Goal: Transaction & Acquisition: Book appointment/travel/reservation

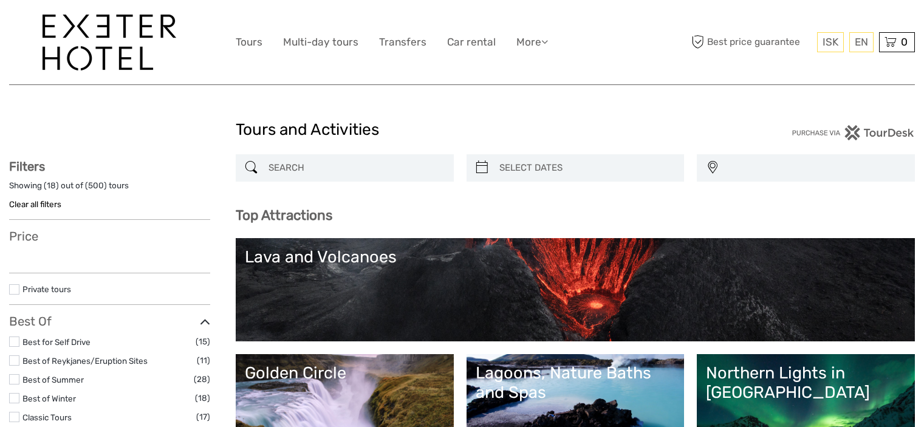
select select
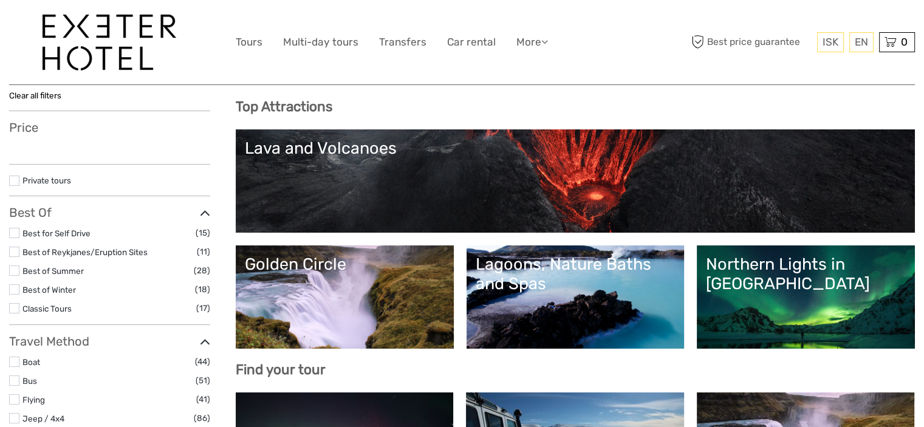
scroll to position [121, 0]
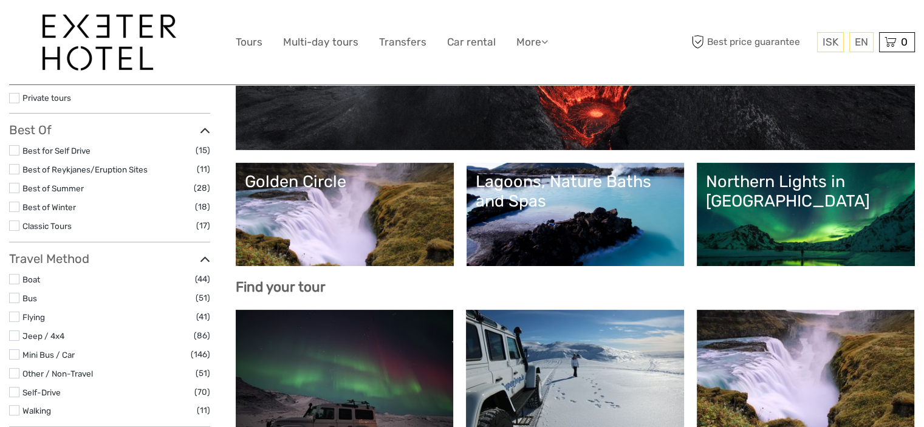
select select
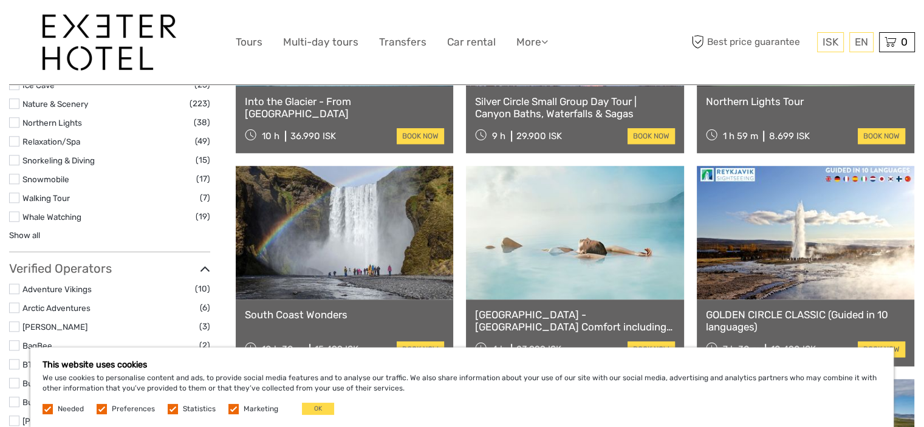
scroll to position [1215, 0]
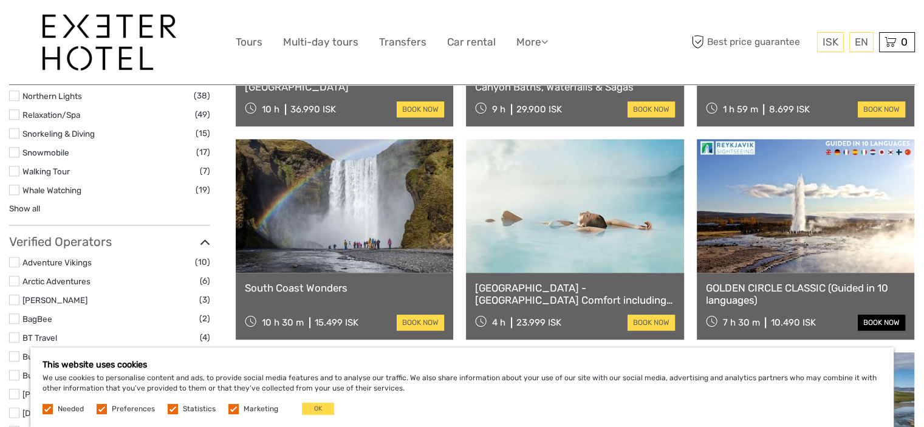
click at [880, 325] on link "book now" at bounding box center [880, 323] width 47 height 16
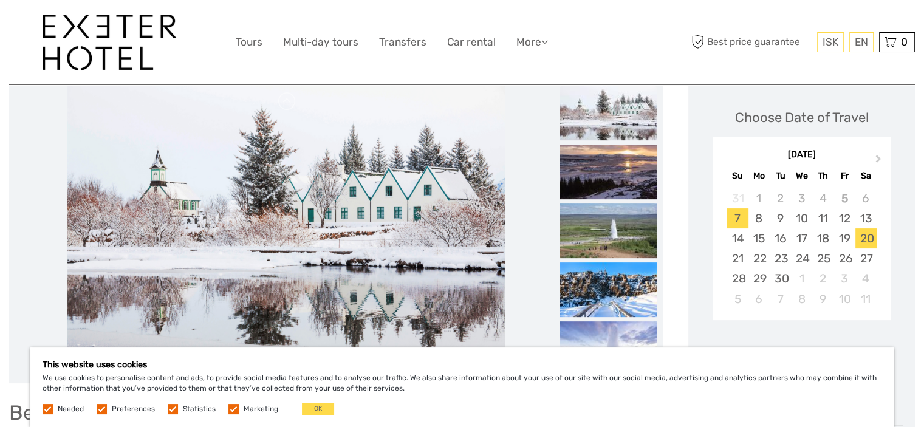
scroll to position [182, 0]
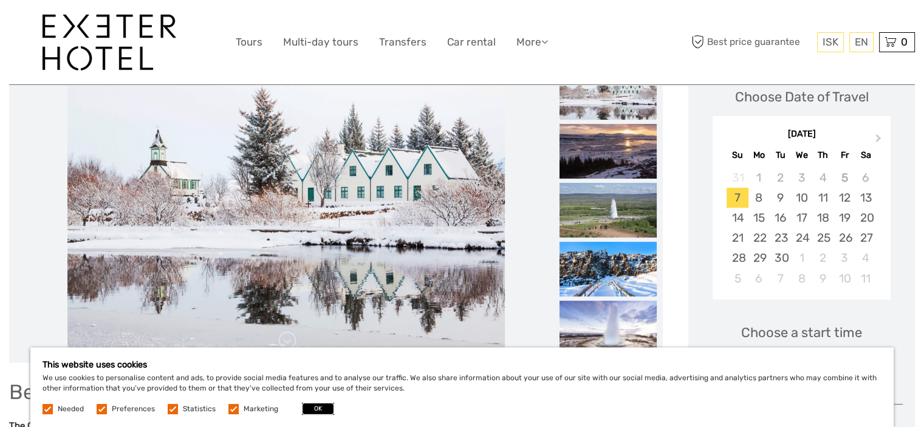
click at [313, 407] on button "OK" at bounding box center [318, 409] width 32 height 12
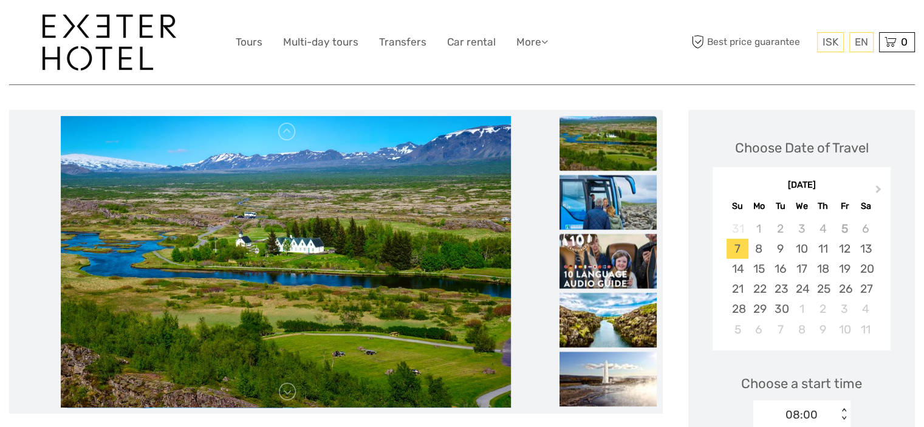
scroll to position [121, 0]
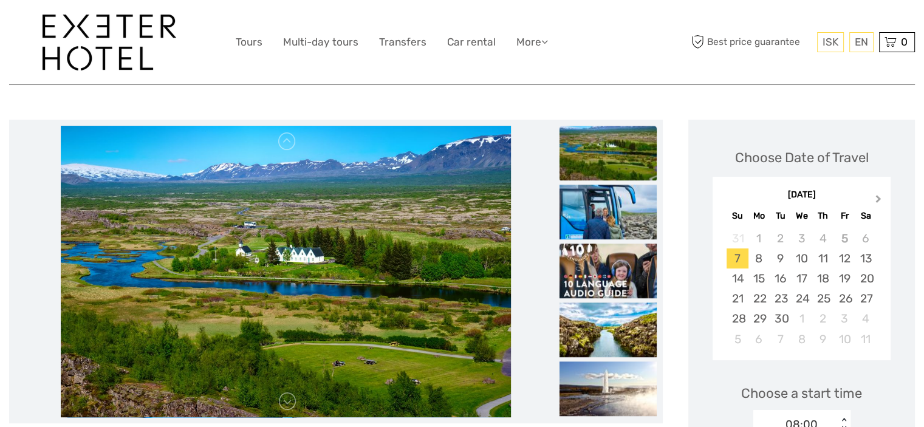
click at [878, 199] on span "Next Month" at bounding box center [878, 202] width 0 height 18
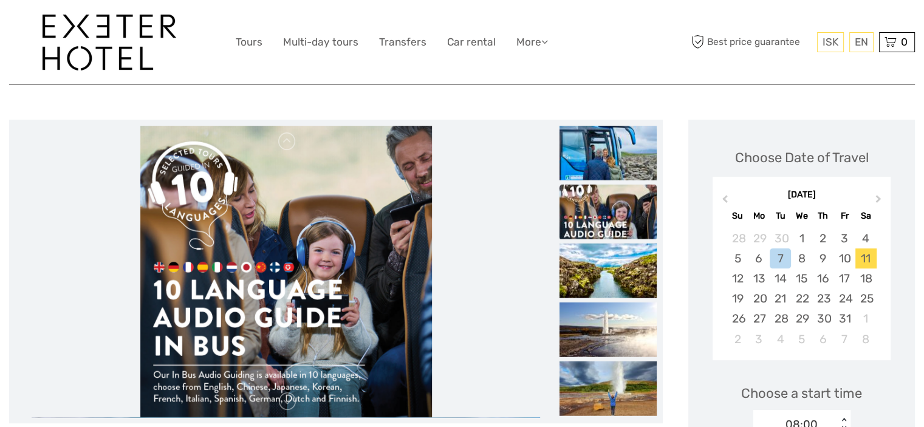
click at [862, 257] on div "11" at bounding box center [865, 258] width 21 height 20
click at [863, 257] on div "11" at bounding box center [865, 258] width 21 height 20
click at [895, 143] on div "Choose Date of Travel [DATE] Previous Month Next Month [DATE] Su Mo Tu We Th Fr…" at bounding box center [801, 250] width 202 height 236
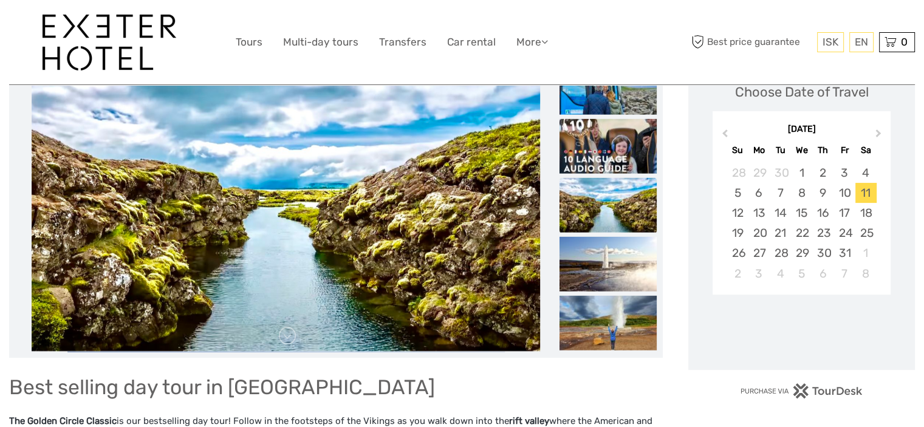
scroll to position [243, 0]
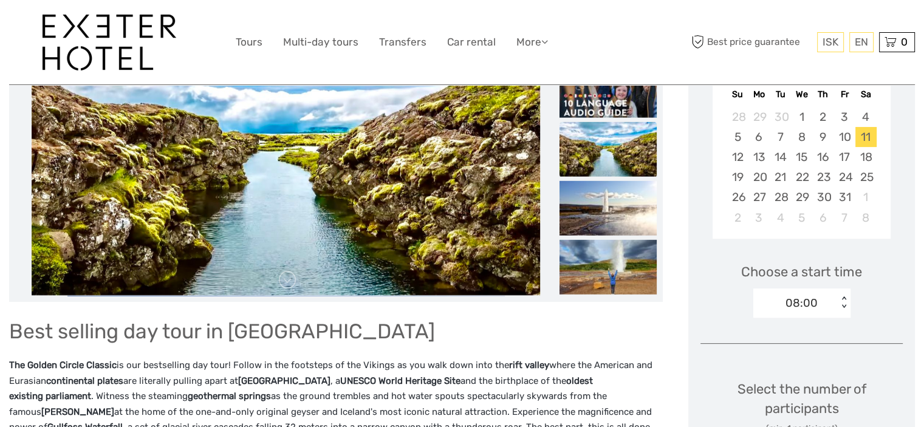
click at [843, 308] on div "< >" at bounding box center [844, 302] width 10 height 13
click at [803, 364] on div "10:00" at bounding box center [801, 360] width 85 height 21
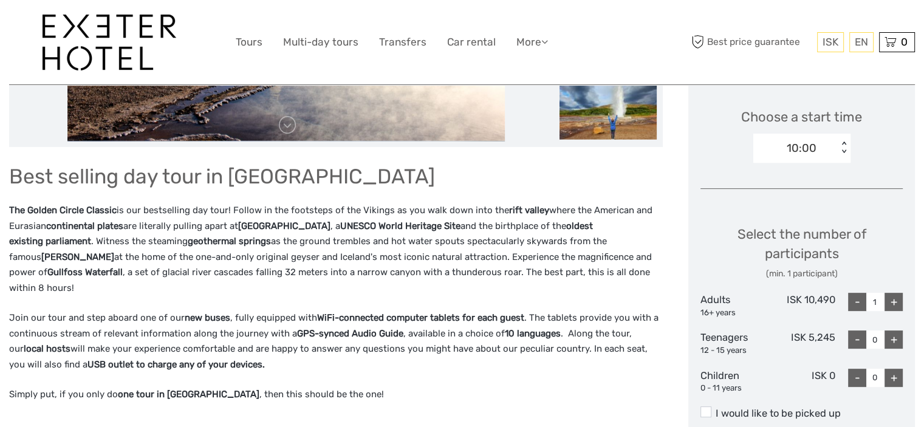
scroll to position [425, 0]
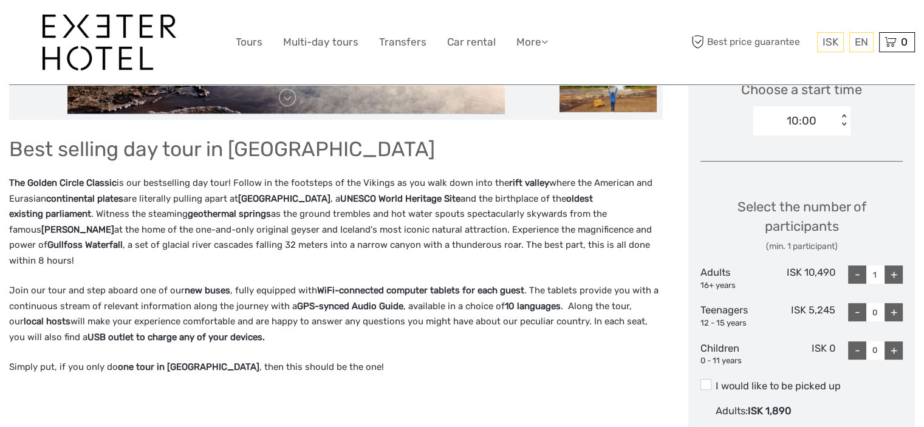
click at [892, 274] on div "+" at bounding box center [893, 274] width 18 height 18
type input "2"
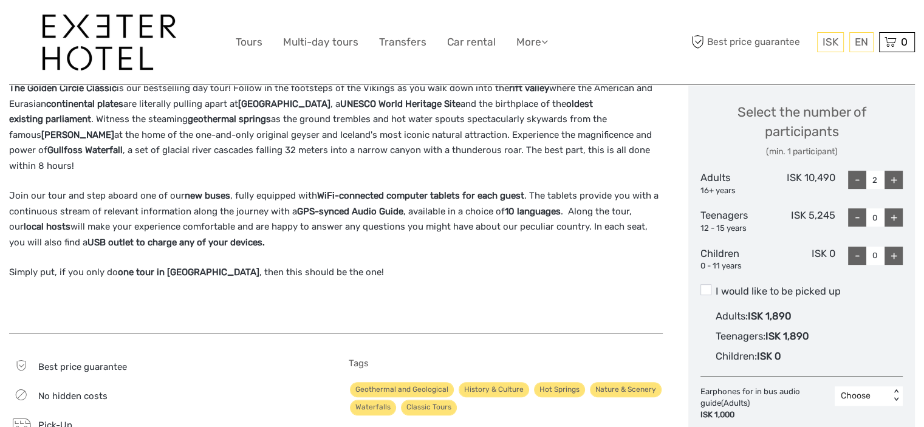
scroll to position [547, 0]
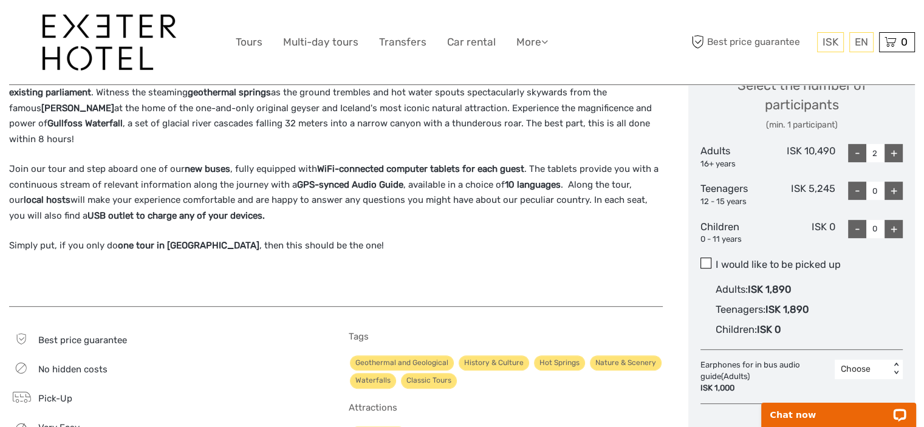
click at [707, 261] on span at bounding box center [705, 262] width 11 height 11
click at [715, 260] on input "I would like to be picked up" at bounding box center [715, 260] width 0 height 0
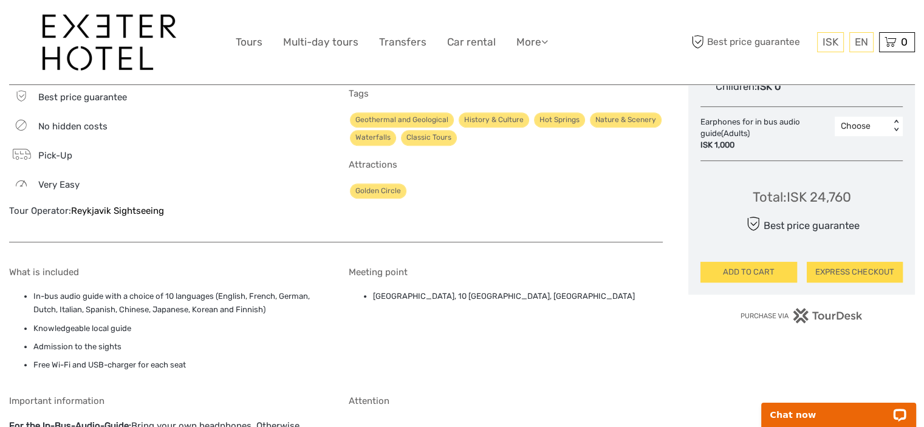
scroll to position [729, 0]
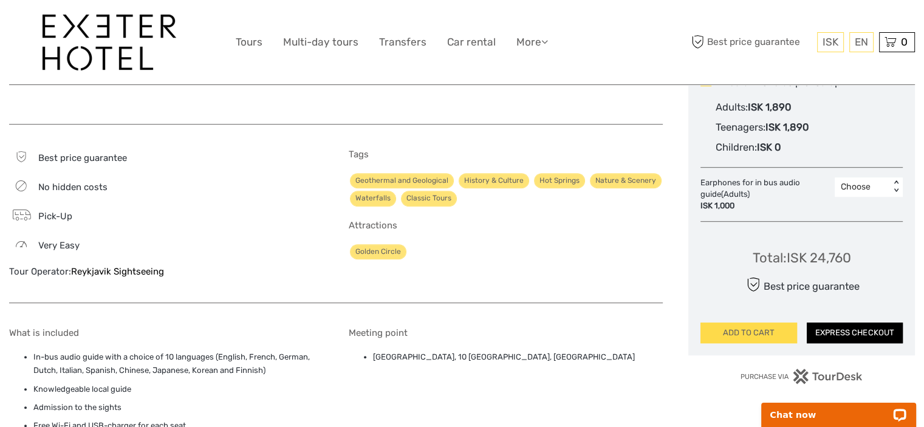
click at [861, 332] on button "EXPRESS CHECKOUT" at bounding box center [854, 332] width 96 height 21
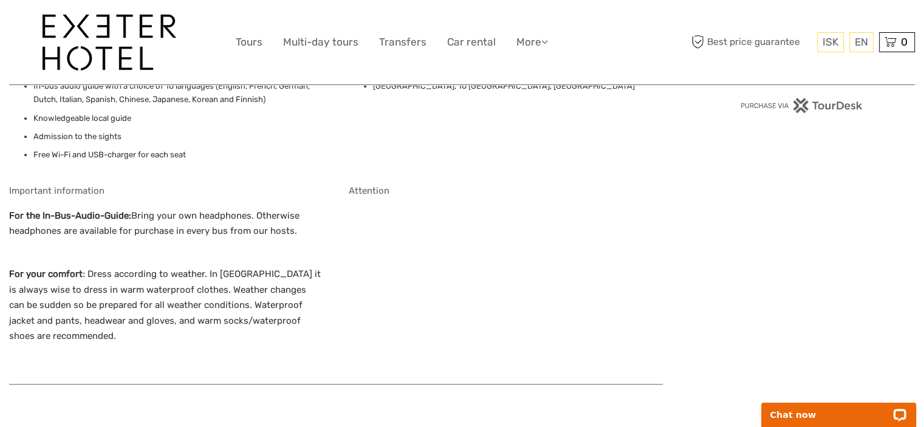
scroll to position [1093, 0]
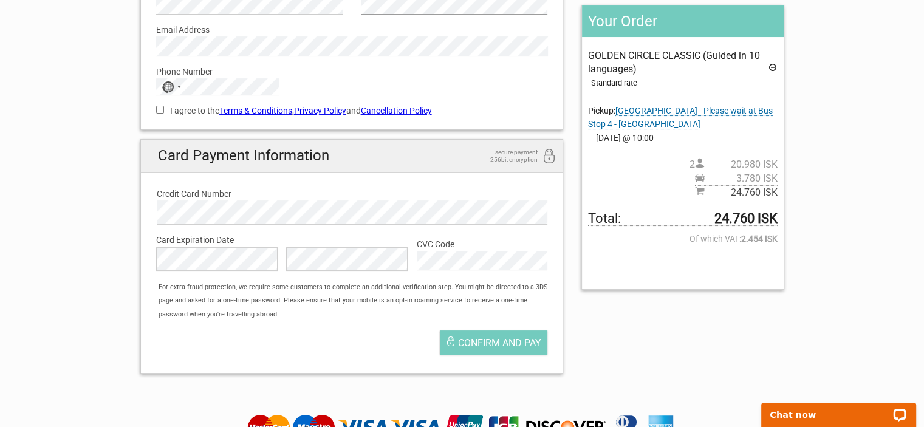
scroll to position [182, 0]
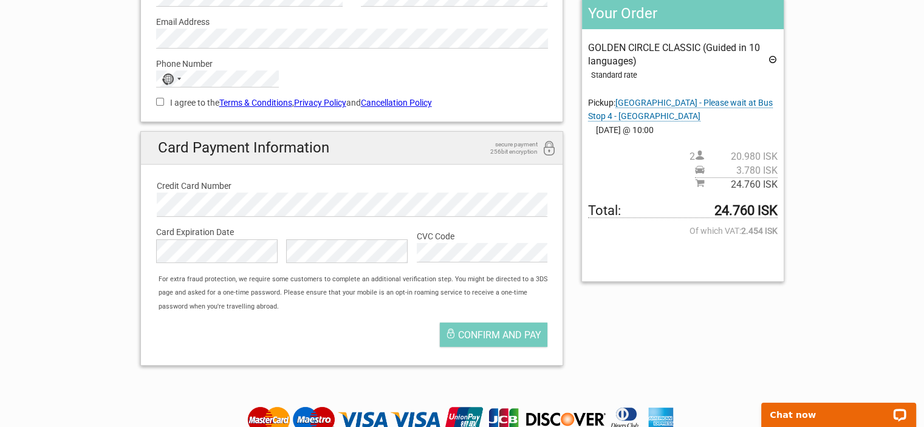
click at [395, 104] on link "Cancellation Policy" at bounding box center [396, 103] width 71 height 10
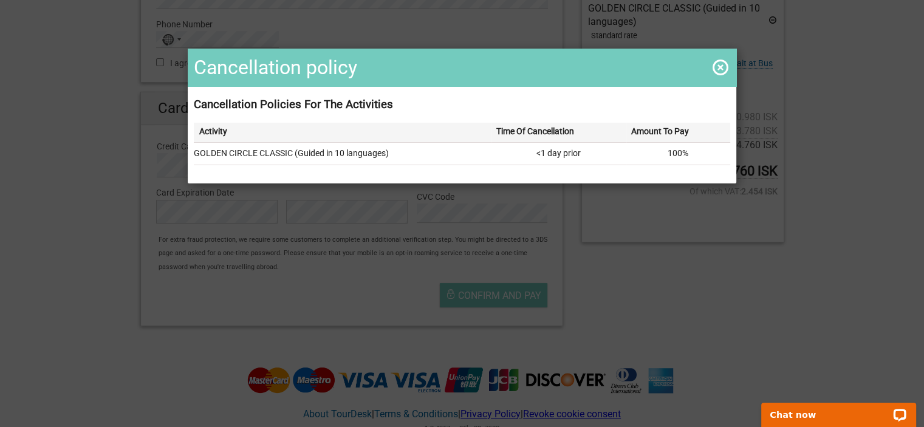
scroll to position [243, 0]
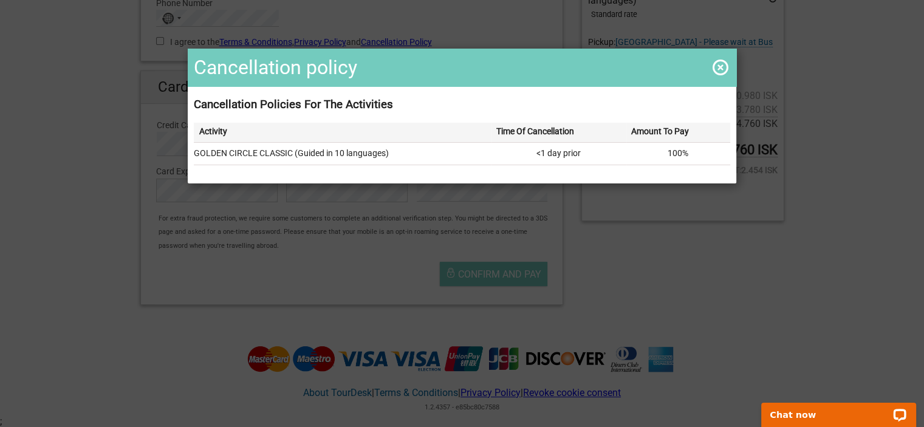
click at [711, 67] on span at bounding box center [720, 67] width 19 height 19
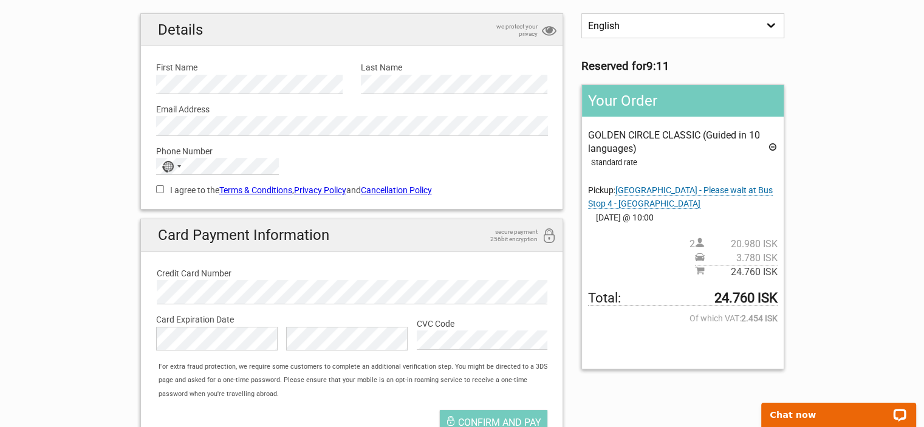
scroll to position [61, 0]
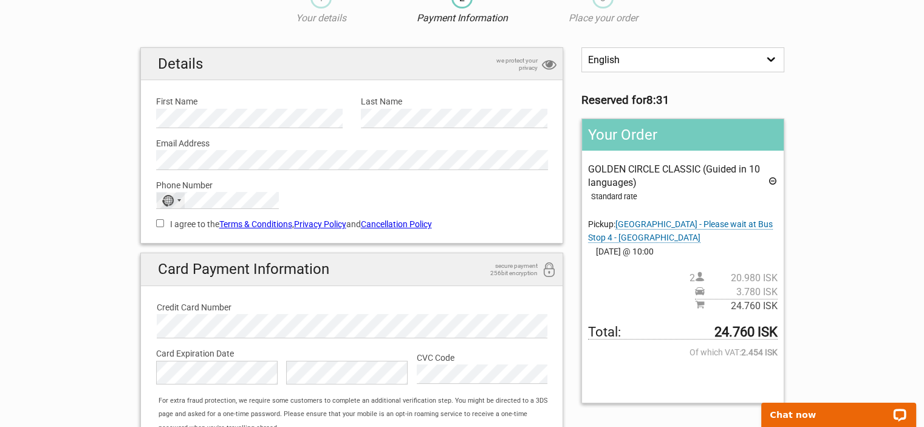
click at [175, 202] on div "No country selected" at bounding box center [171, 201] width 28 height 16
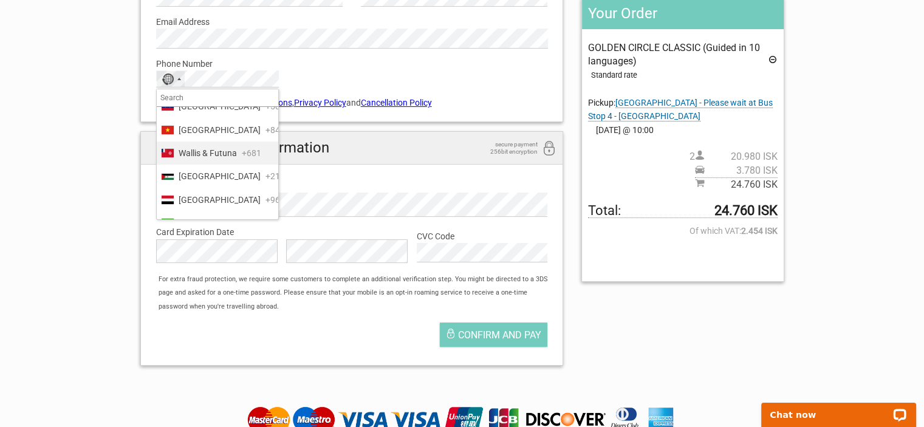
scroll to position [5702, 0]
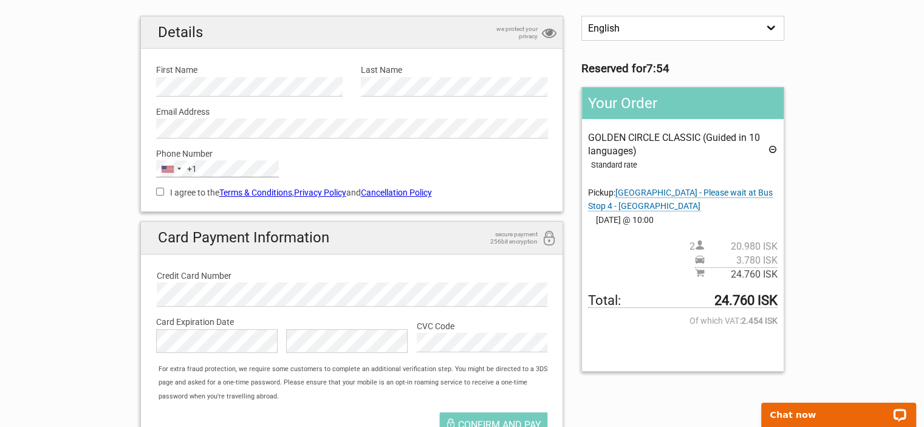
scroll to position [121, 0]
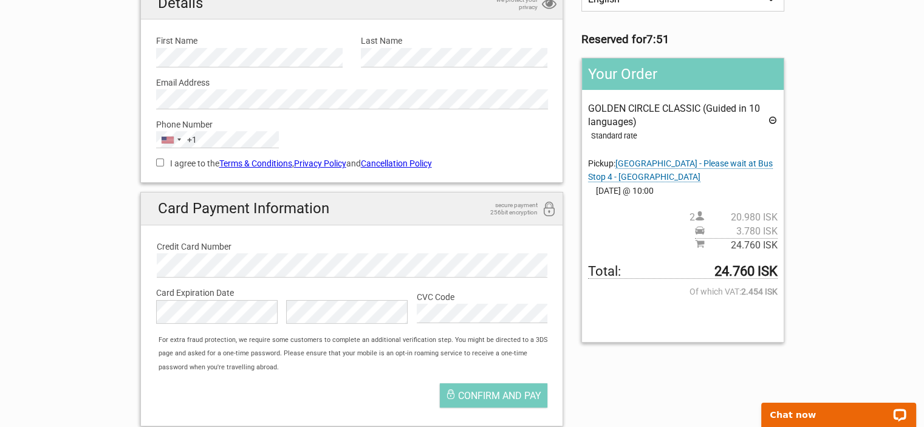
click at [160, 162] on input "I agree to the Terms & Conditions , Privacy Policy and Cancellation Policy" at bounding box center [160, 163] width 8 height 8
checkbox input "true"
click at [725, 165] on span "Exeter Hotel - Please wait at Bus Stop 4 - Miðbakki" at bounding box center [680, 171] width 185 height 24
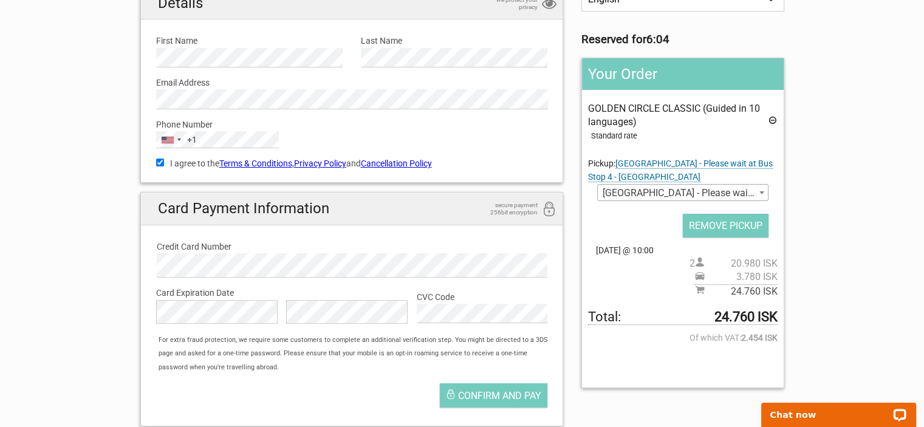
click at [759, 193] on b at bounding box center [761, 192] width 5 height 3
click at [760, 193] on b at bounding box center [761, 192] width 5 height 3
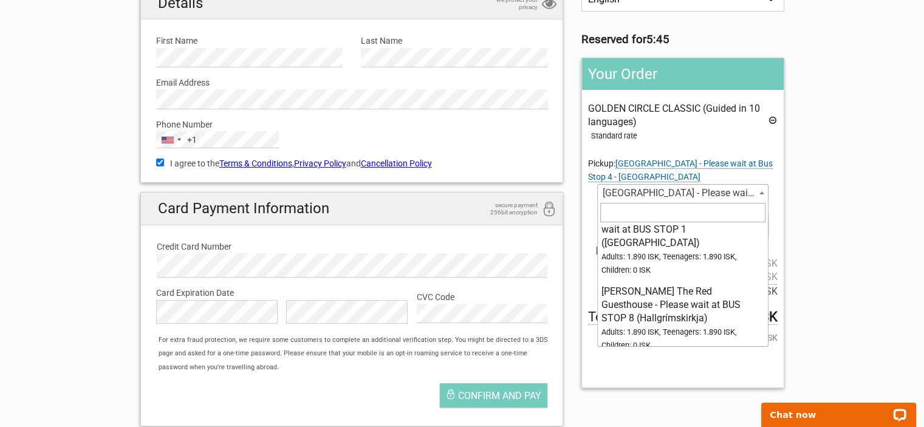
scroll to position [5167, 0]
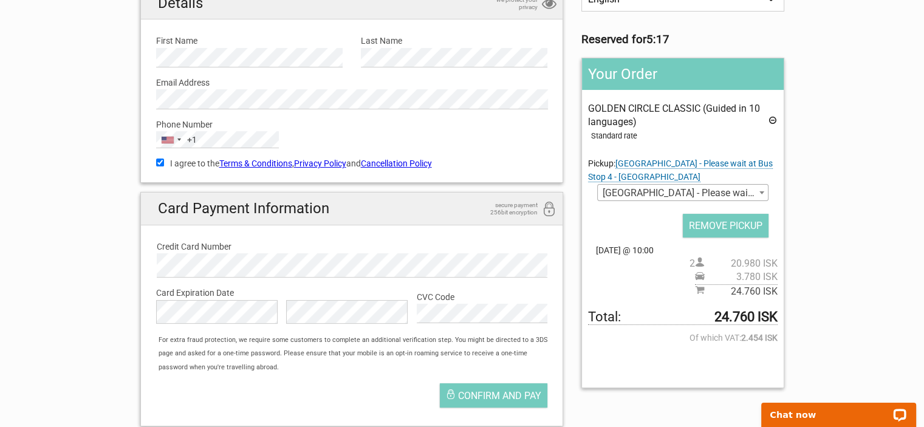
click at [869, 188] on section "1 Your details 2 Payment Information 3 Place your order English Español Deutsch…" at bounding box center [462, 175] width 924 height 521
click at [748, 193] on span "Exeter Hotel - Please wait at Bus Stop 4 - Miðbakki" at bounding box center [682, 193] width 169 height 17
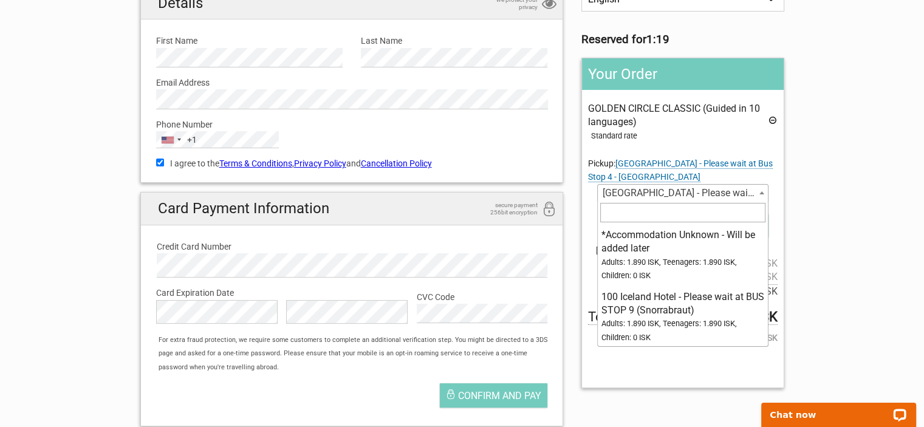
scroll to position [5099, 0]
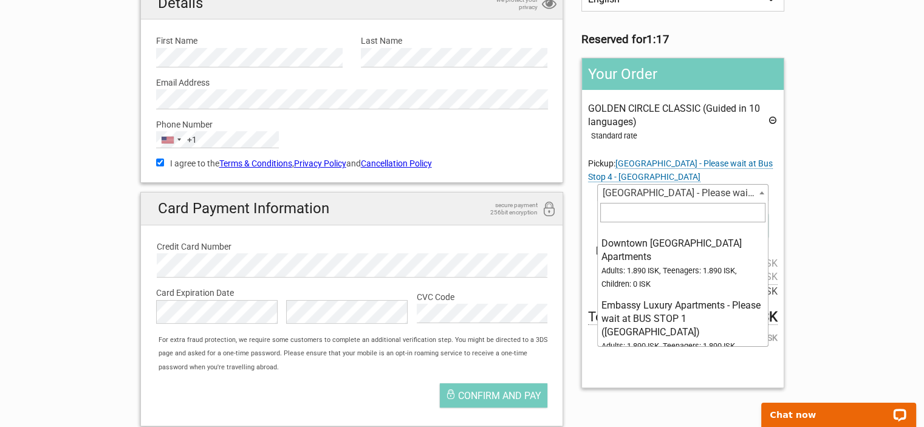
click at [741, 139] on div "Standard rate" at bounding box center [684, 135] width 186 height 13
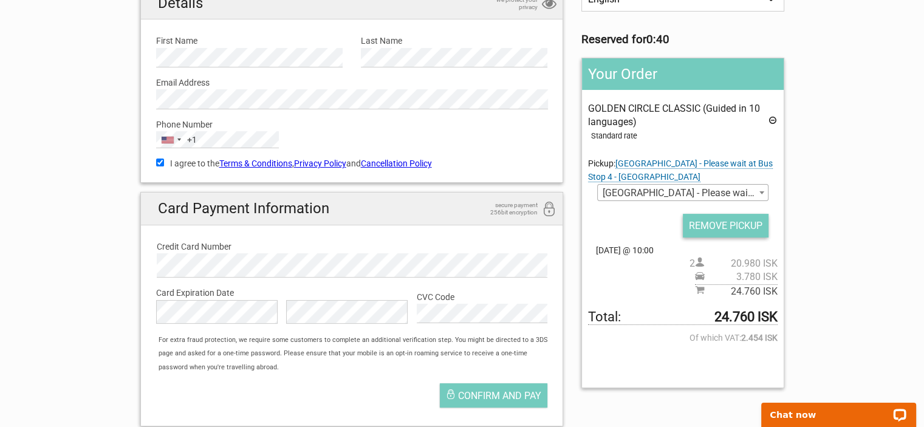
click at [714, 227] on input "REMOVE PICKUP" at bounding box center [726, 226] width 86 height 24
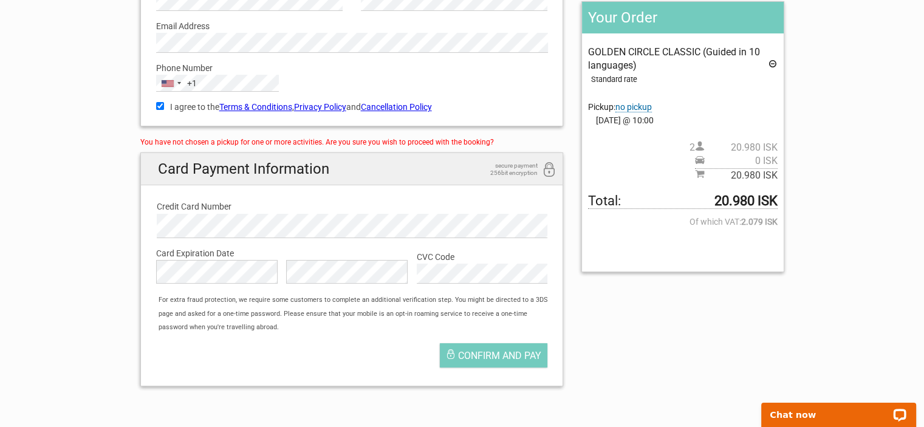
scroll to position [182, 0]
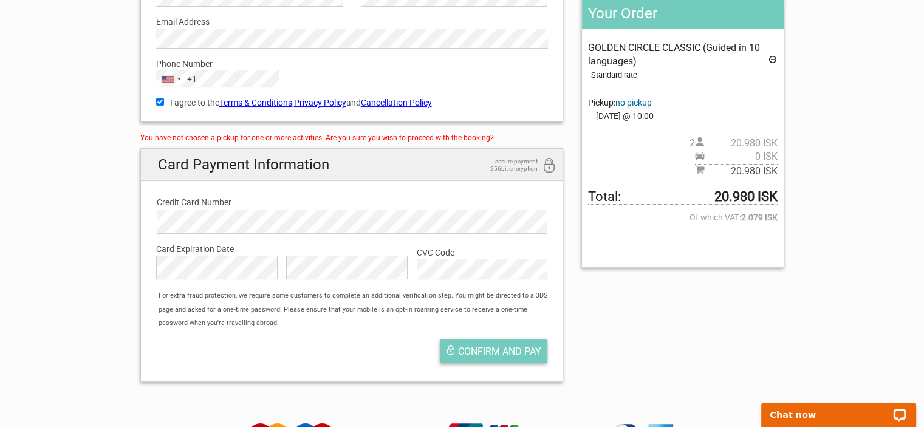
click at [496, 348] on span "Confirm and pay" at bounding box center [499, 352] width 83 height 12
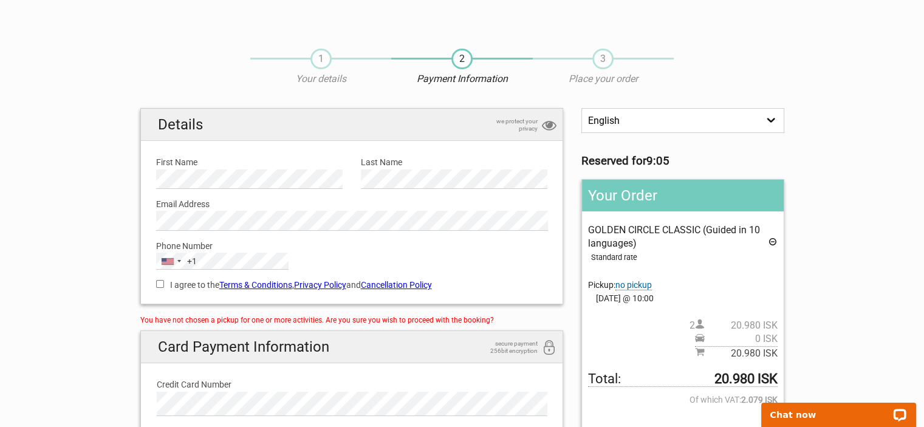
click at [160, 284] on input "I agree to the Terms & Conditions , Privacy Policy and Cancellation Policy" at bounding box center [160, 284] width 8 height 8
checkbox input "true"
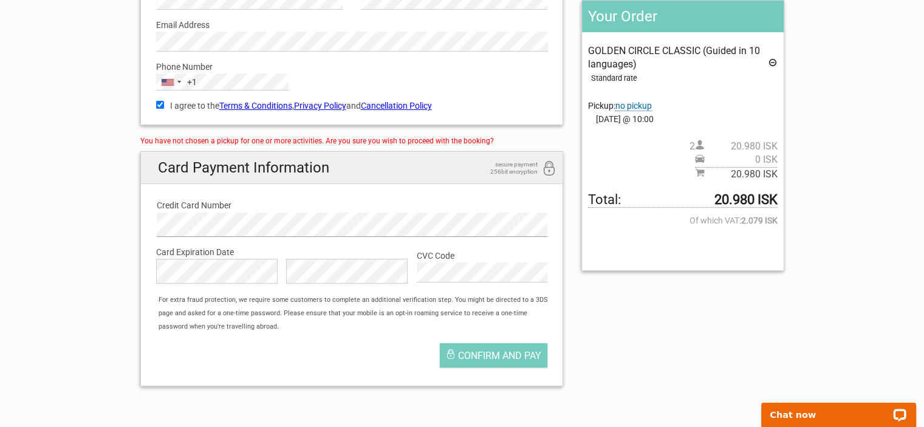
scroll to position [182, 0]
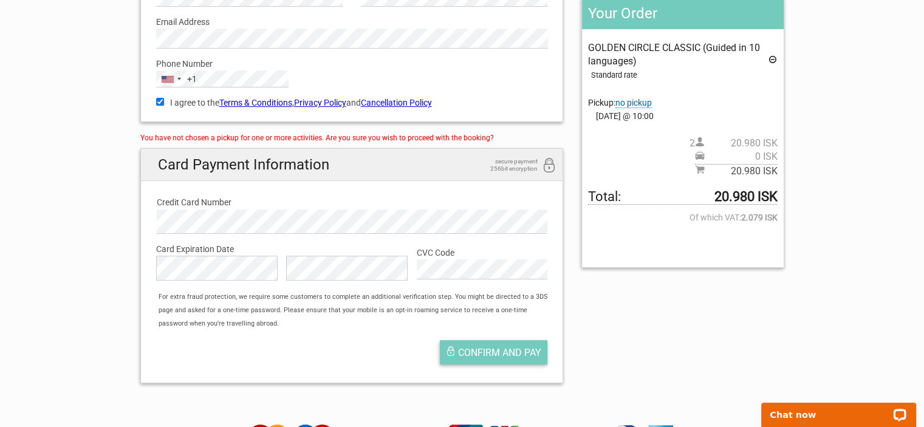
click at [499, 350] on span "Confirm and pay" at bounding box center [499, 353] width 83 height 12
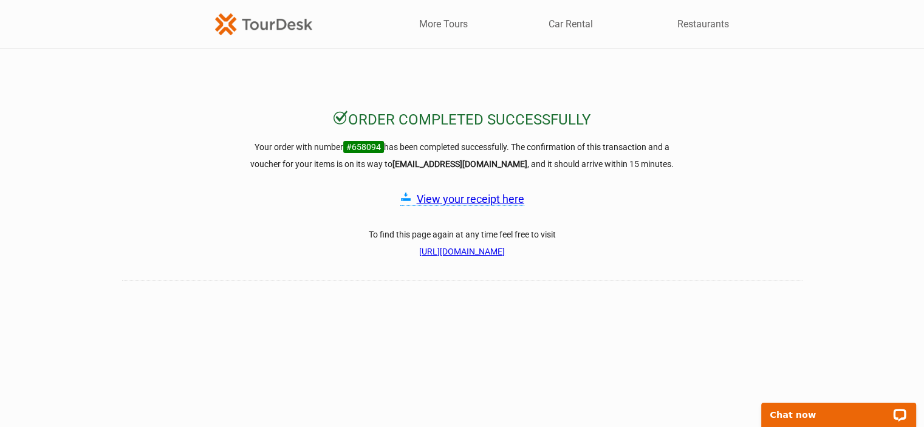
click at [463, 199] on link "View your receipt here" at bounding box center [470, 199] width 107 height 13
